Goal: Complete application form: Complete application form

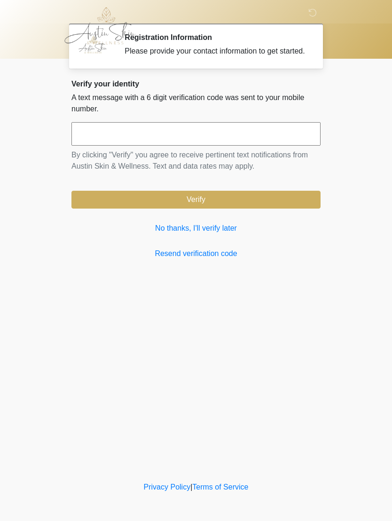
click at [212, 234] on link "No thanks, I'll verify later" at bounding box center [195, 228] width 249 height 11
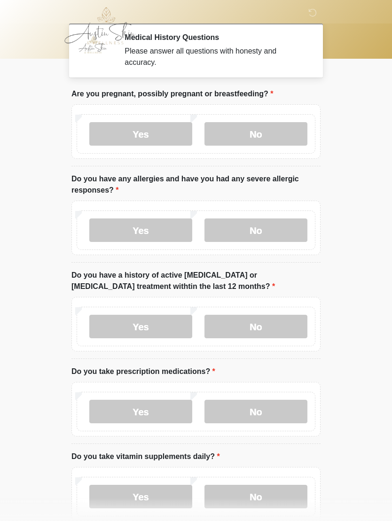
click at [252, 141] on label "No" at bounding box center [256, 134] width 103 height 24
click at [248, 236] on label "No" at bounding box center [256, 231] width 103 height 24
click at [253, 324] on label "No" at bounding box center [256, 327] width 103 height 24
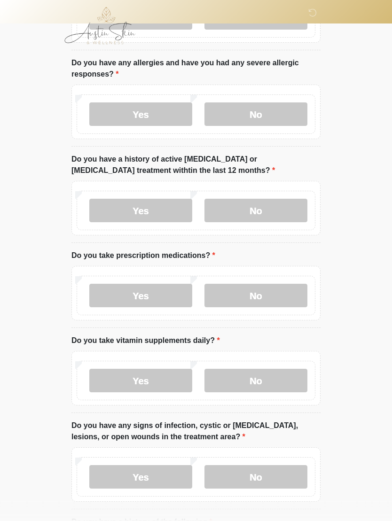
scroll to position [142, 0]
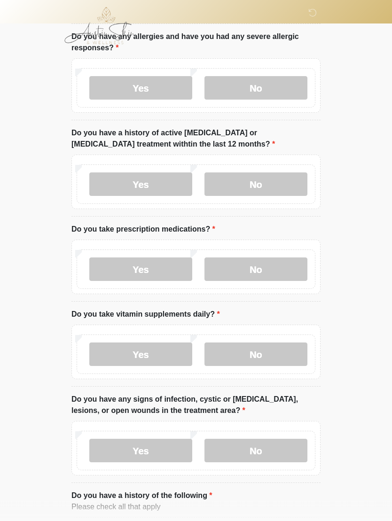
click at [131, 265] on label "Yes" at bounding box center [140, 270] width 103 height 24
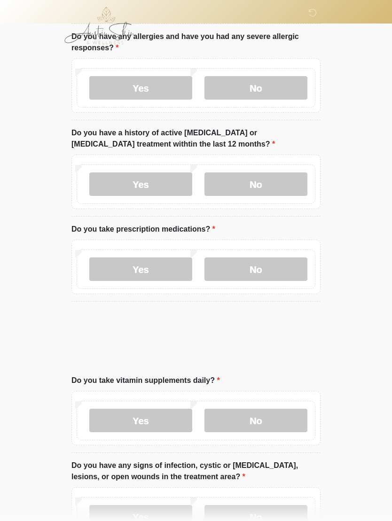
scroll to position [142, 0]
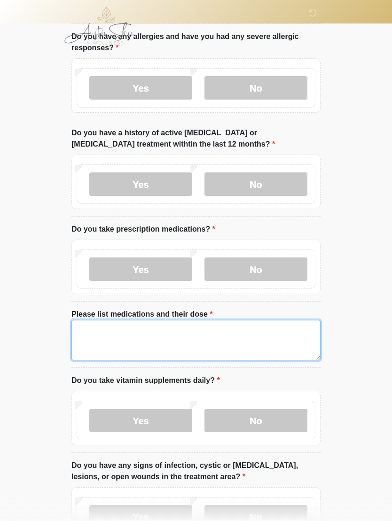
click at [122, 342] on textarea "Please list medications and their dose" at bounding box center [195, 340] width 249 height 40
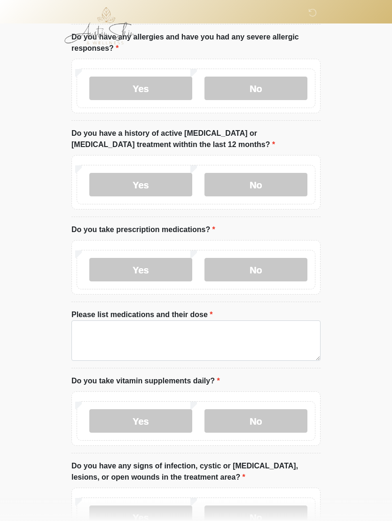
click at [259, 267] on label "No" at bounding box center [256, 270] width 103 height 24
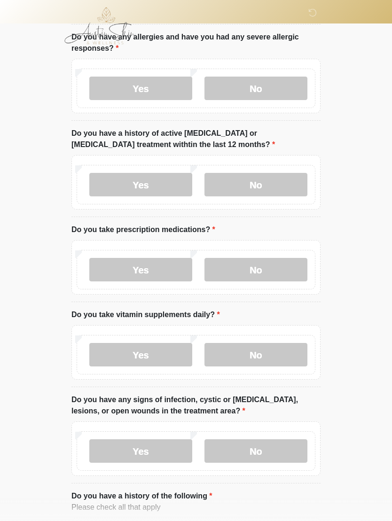
scroll to position [142, 0]
click at [137, 267] on label "Yes" at bounding box center [140, 270] width 103 height 24
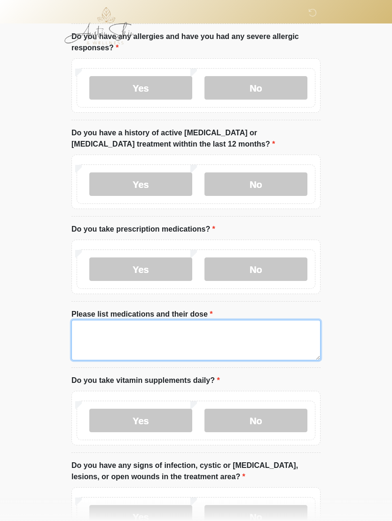
click at [133, 339] on textarea "Please list medications and their dose" at bounding box center [195, 340] width 249 height 40
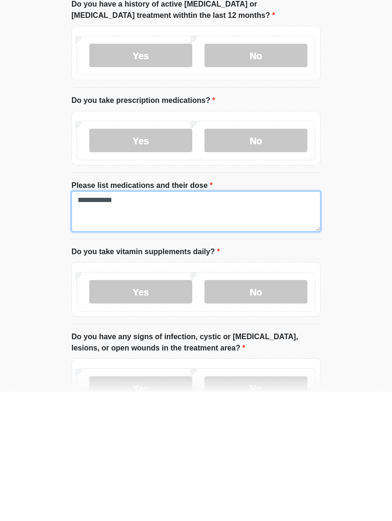
type textarea "**********"
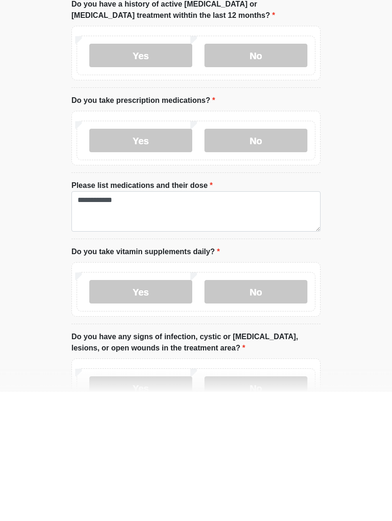
click at [146, 409] on label "Yes" at bounding box center [140, 421] width 103 height 24
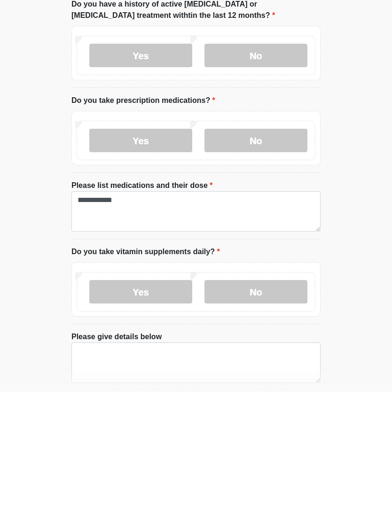
scroll to position [272, 0]
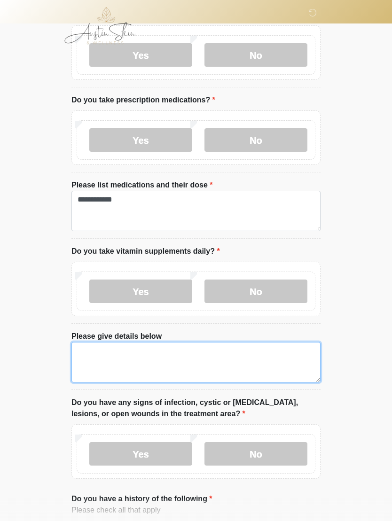
click at [107, 359] on textarea "Please give details below" at bounding box center [195, 362] width 249 height 40
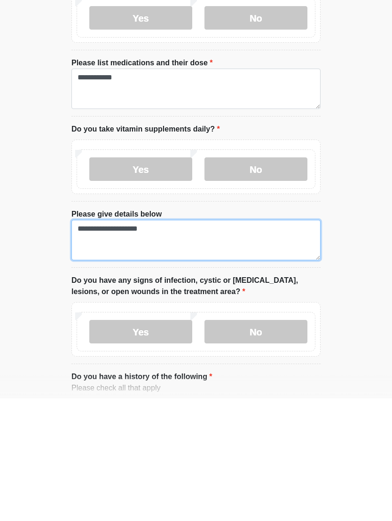
type textarea "**********"
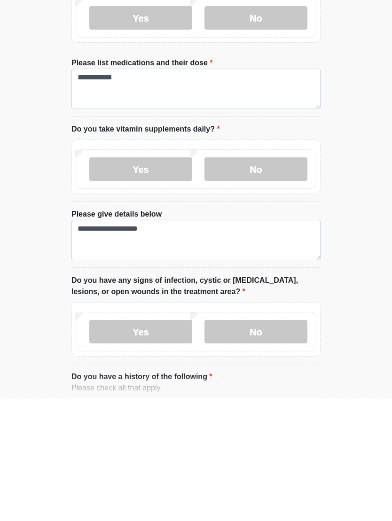
click at [249, 443] on label "No" at bounding box center [256, 455] width 103 height 24
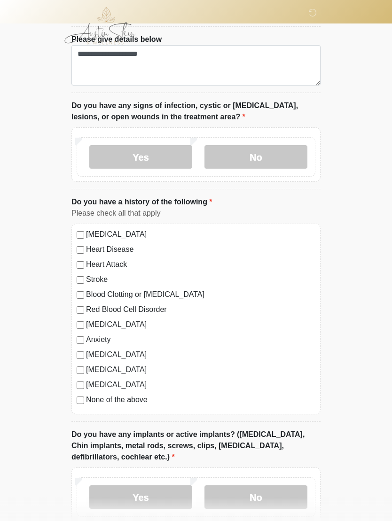
scroll to position [573, 0]
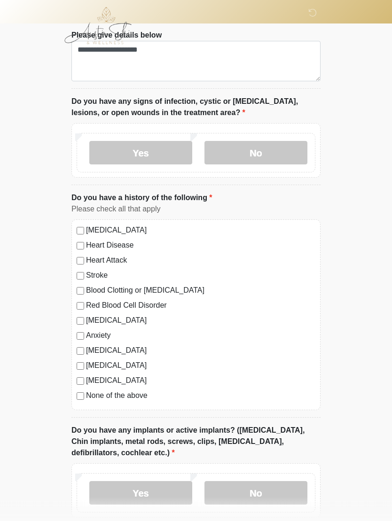
click at [90, 394] on label "None of the above" at bounding box center [200, 396] width 229 height 11
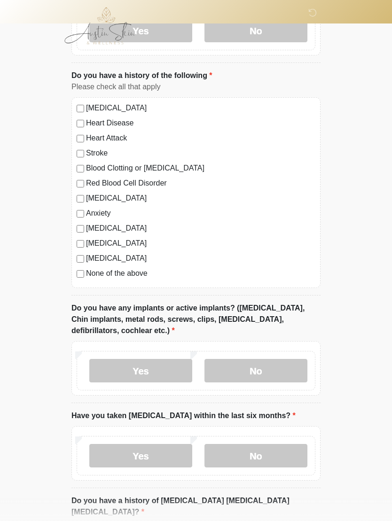
scroll to position [705, 0]
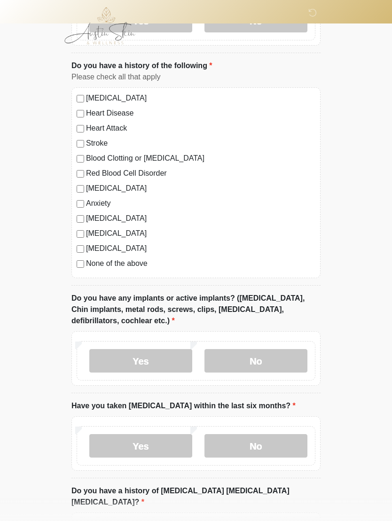
click at [134, 359] on label "Yes" at bounding box center [140, 361] width 103 height 24
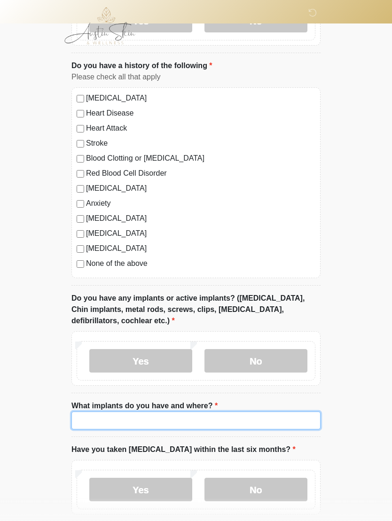
click at [120, 417] on input "What implants do you have and where?" at bounding box center [195, 421] width 249 height 18
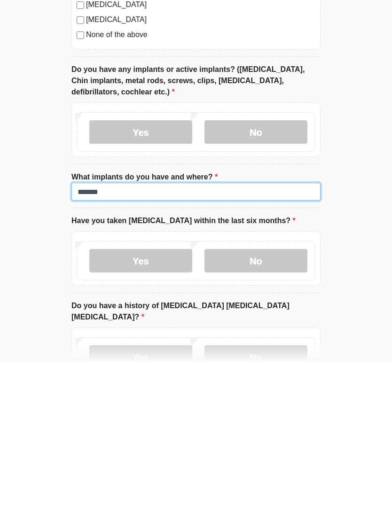
type input "******"
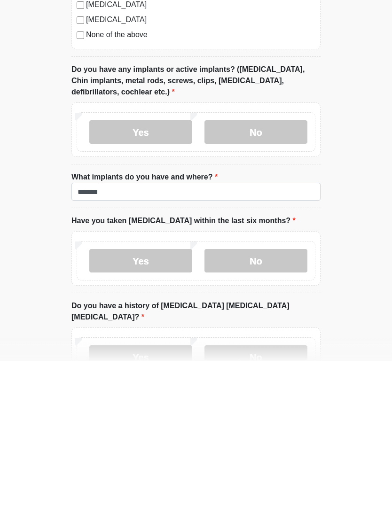
click at [243, 409] on label "No" at bounding box center [256, 421] width 103 height 24
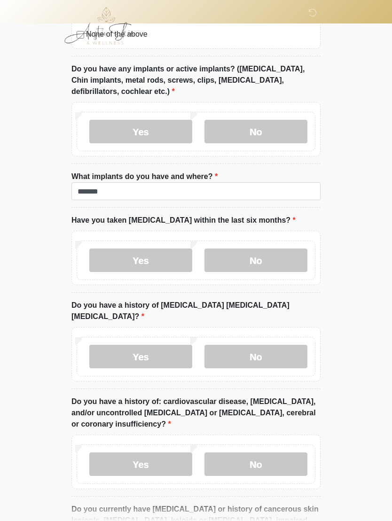
click at [250, 345] on label "No" at bounding box center [256, 357] width 103 height 24
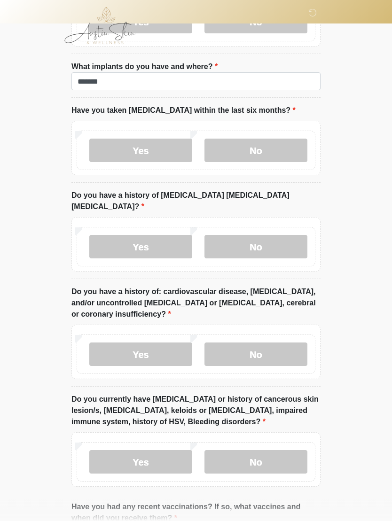
click at [243, 343] on label "No" at bounding box center [256, 355] width 103 height 24
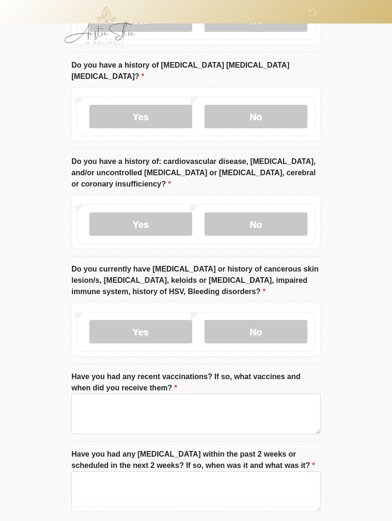
scroll to position [1175, 0]
click at [254, 321] on label "No" at bounding box center [256, 332] width 103 height 24
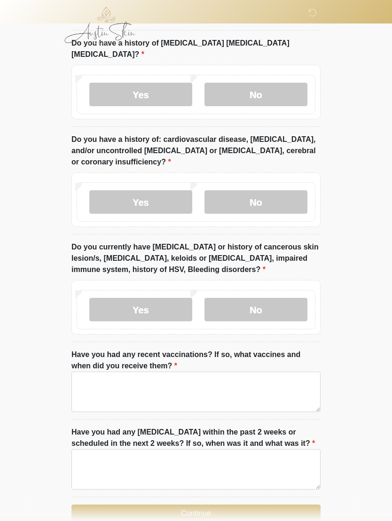
scroll to position [1228, 0]
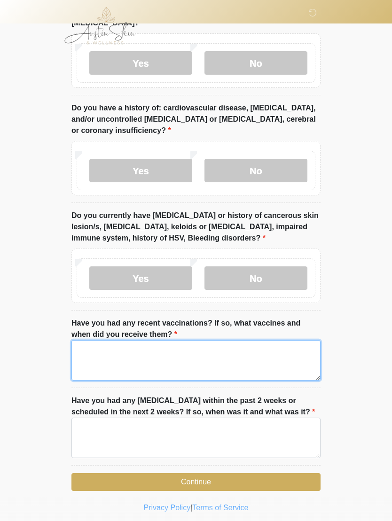
click at [181, 347] on textarea "Have you had any recent vaccinations? If so, what vaccines and when did you rec…" at bounding box center [195, 360] width 249 height 40
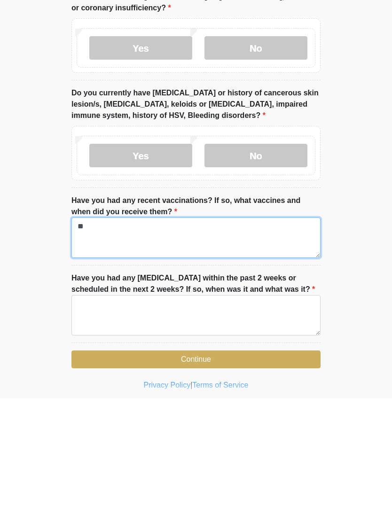
type textarea "**"
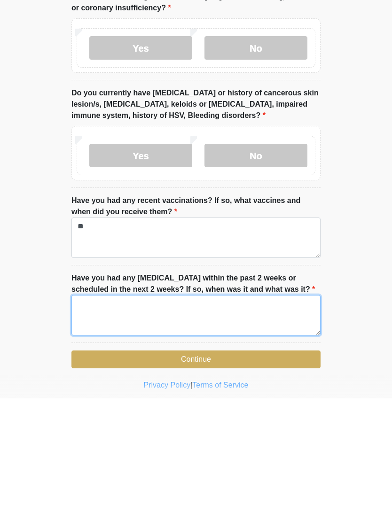
click at [213, 418] on textarea "Have you had any [MEDICAL_DATA] within the past 2 weeks or scheduled in the nex…" at bounding box center [195, 438] width 249 height 40
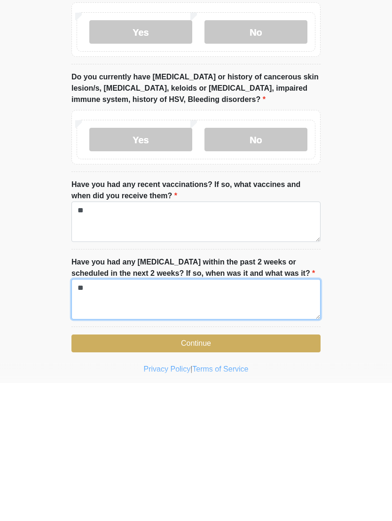
scroll to position [1245, 0]
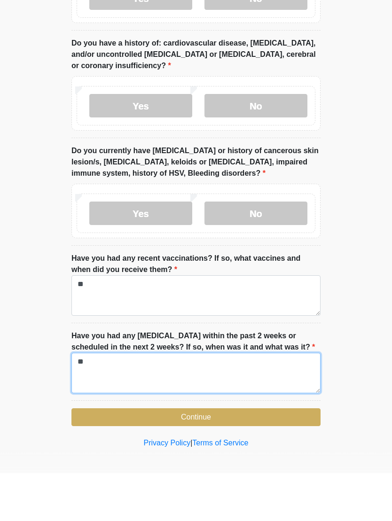
type textarea "**"
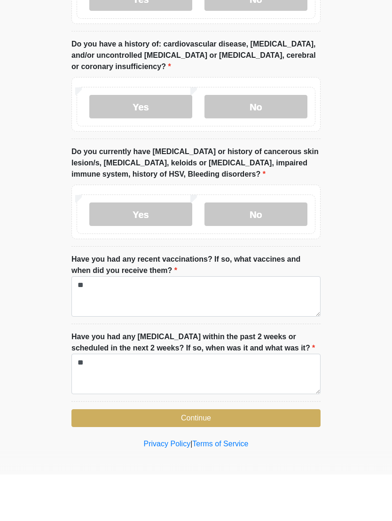
click at [190, 456] on button "Continue" at bounding box center [195, 465] width 249 height 18
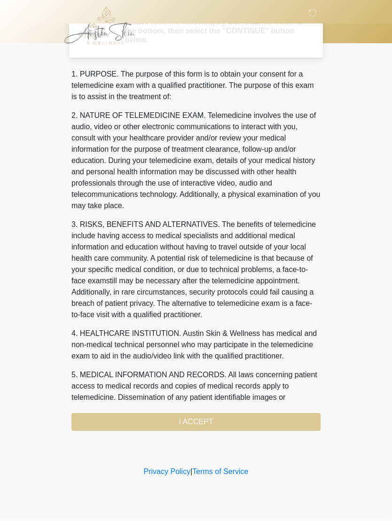
scroll to position [0, 0]
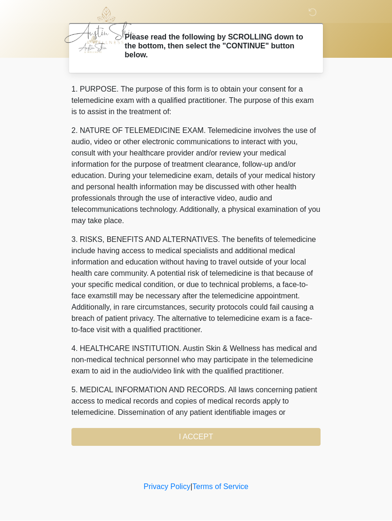
click at [190, 443] on div "1. PURPOSE. The purpose of this form is to obtain your consent for a telemedici…" at bounding box center [195, 265] width 249 height 362
click at [197, 431] on div "1. PURPOSE. The purpose of this form is to obtain your consent for a telemedici…" at bounding box center [195, 265] width 249 height 362
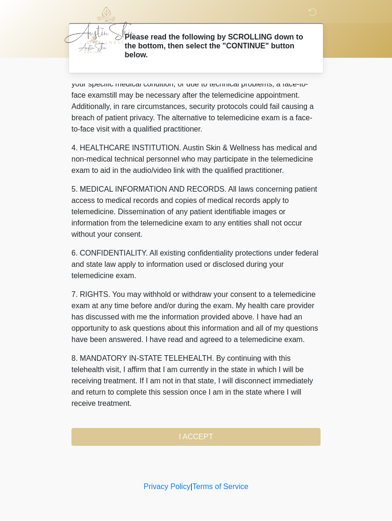
scroll to position [235, 0]
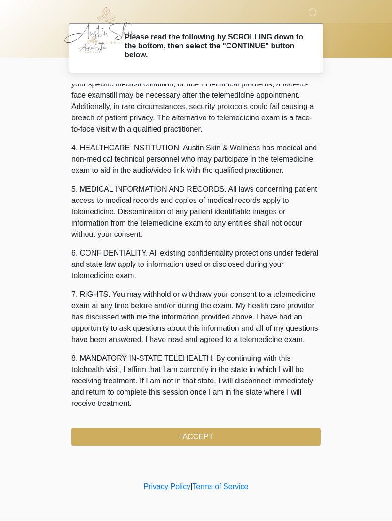
click at [190, 434] on button "I ACCEPT" at bounding box center [195, 438] width 249 height 18
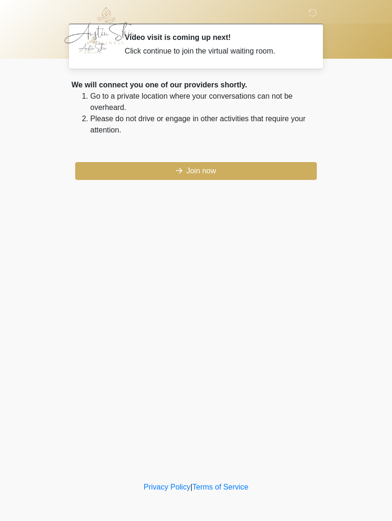
click at [189, 173] on button "Join now" at bounding box center [196, 171] width 242 height 18
